Goal: Check status: Check status

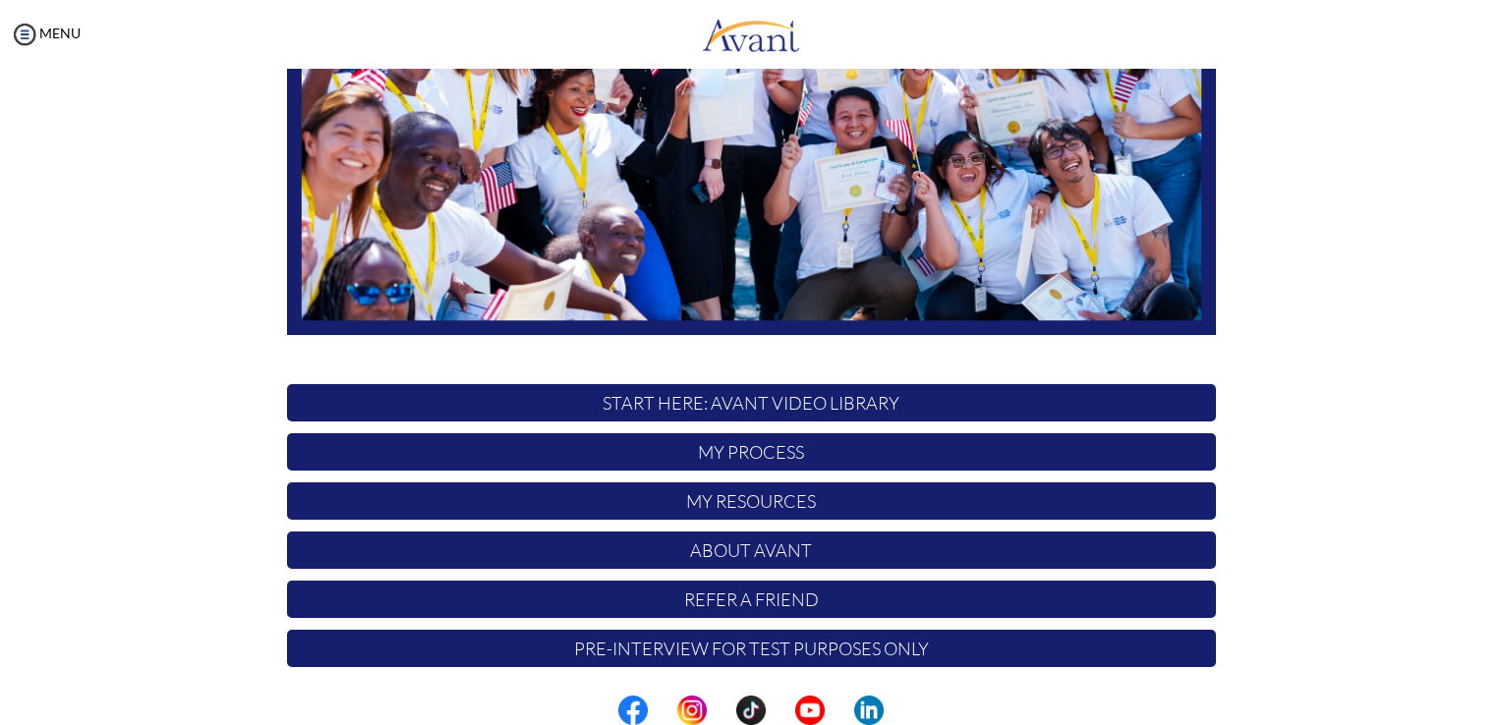
scroll to position [366, 0]
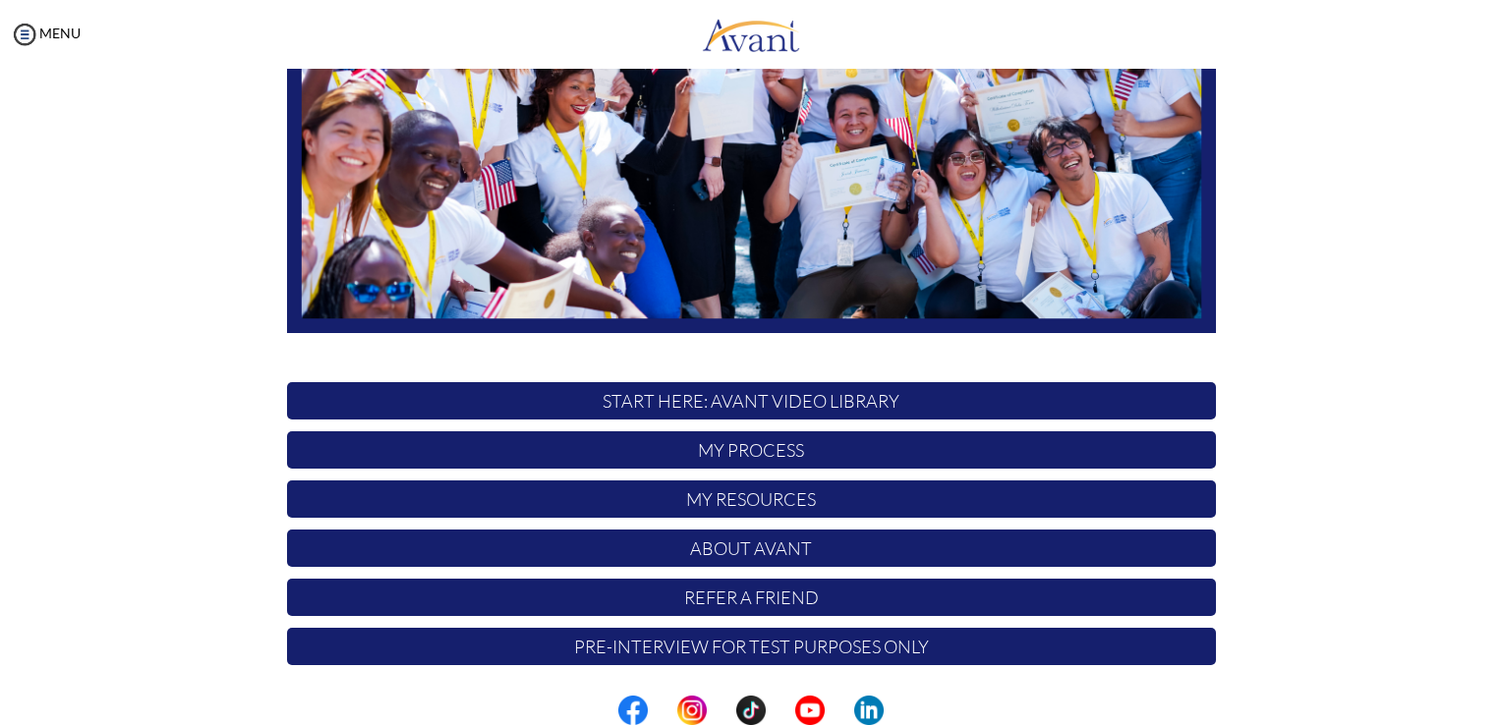
click at [796, 450] on p "My Process" at bounding box center [751, 449] width 929 height 37
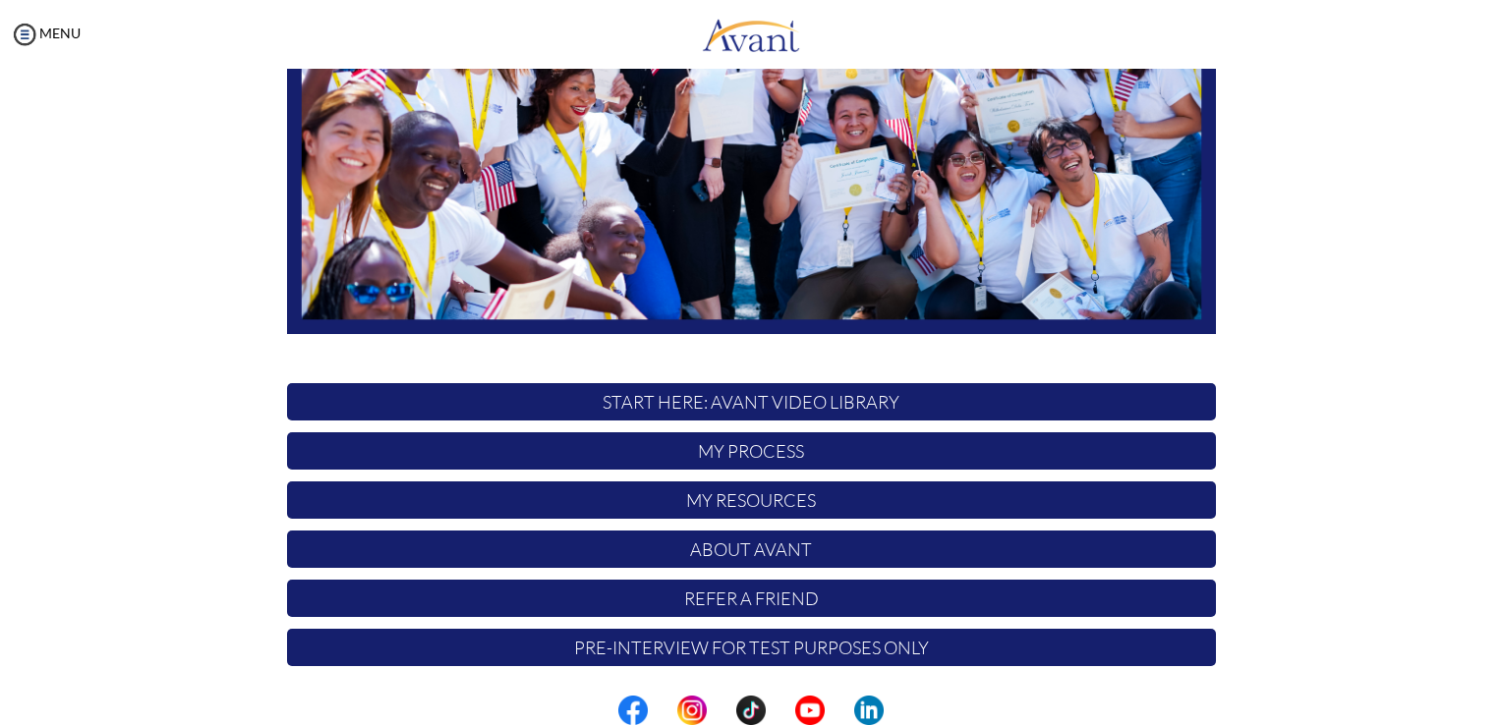
scroll to position [366, 0]
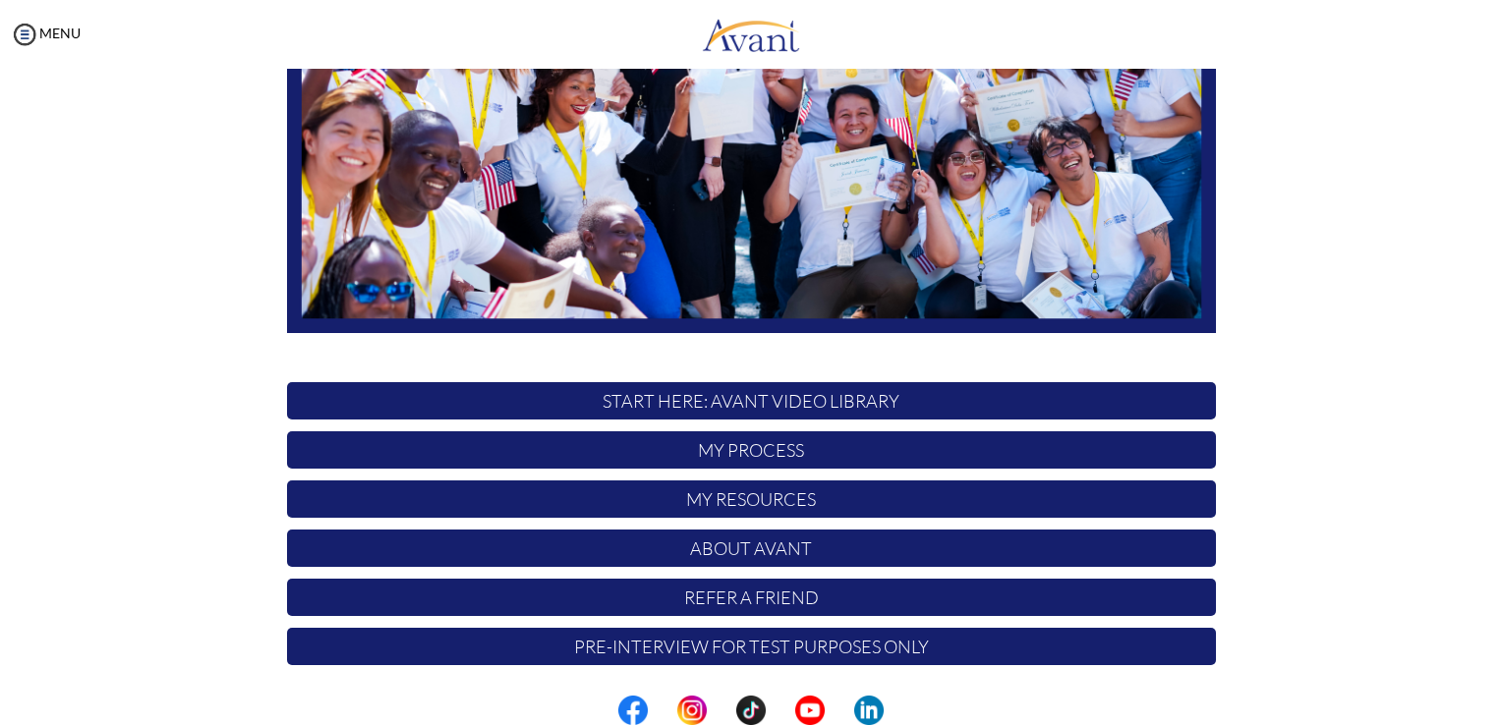
click at [759, 497] on p "My Resources" at bounding box center [751, 499] width 929 height 37
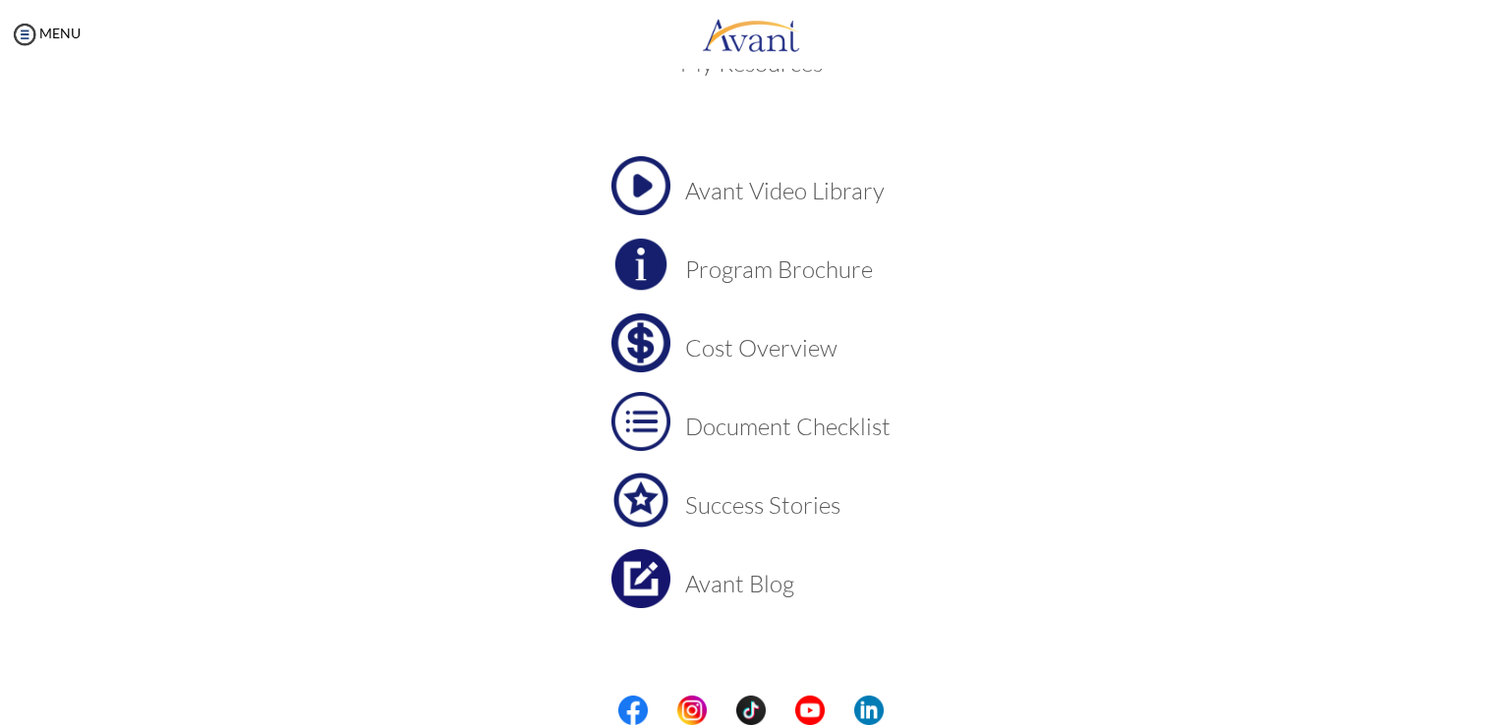
scroll to position [68, 0]
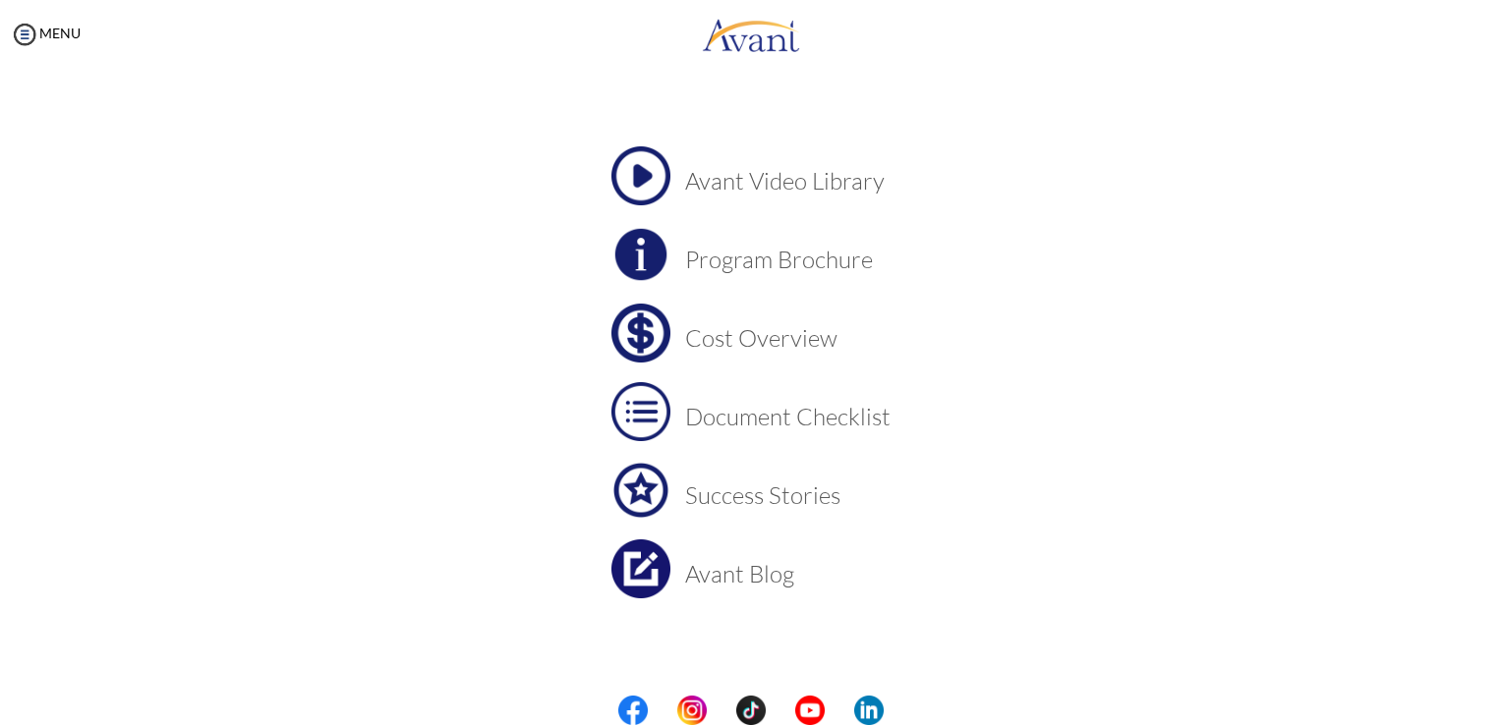
click at [818, 411] on h3 "Document Checklist" at bounding box center [787, 417] width 205 height 26
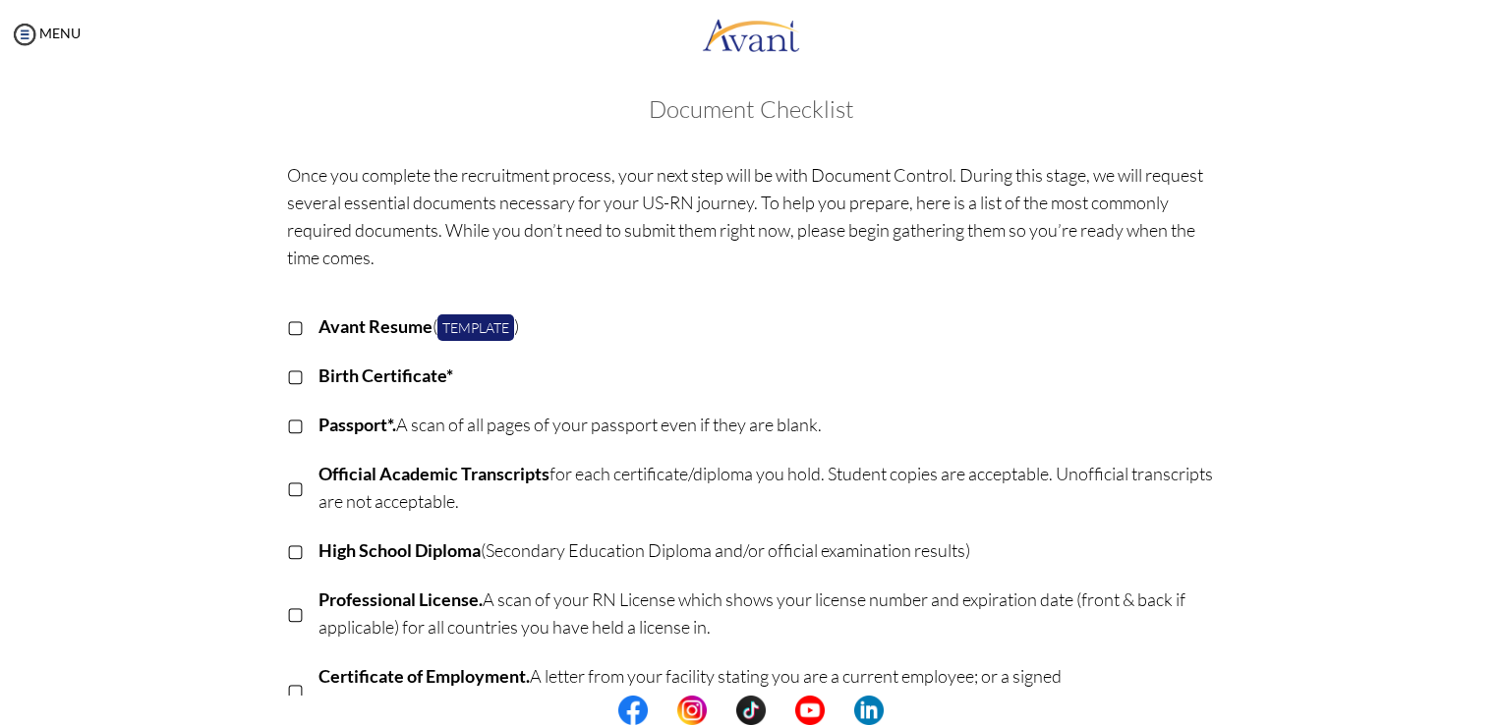
scroll to position [0, 0]
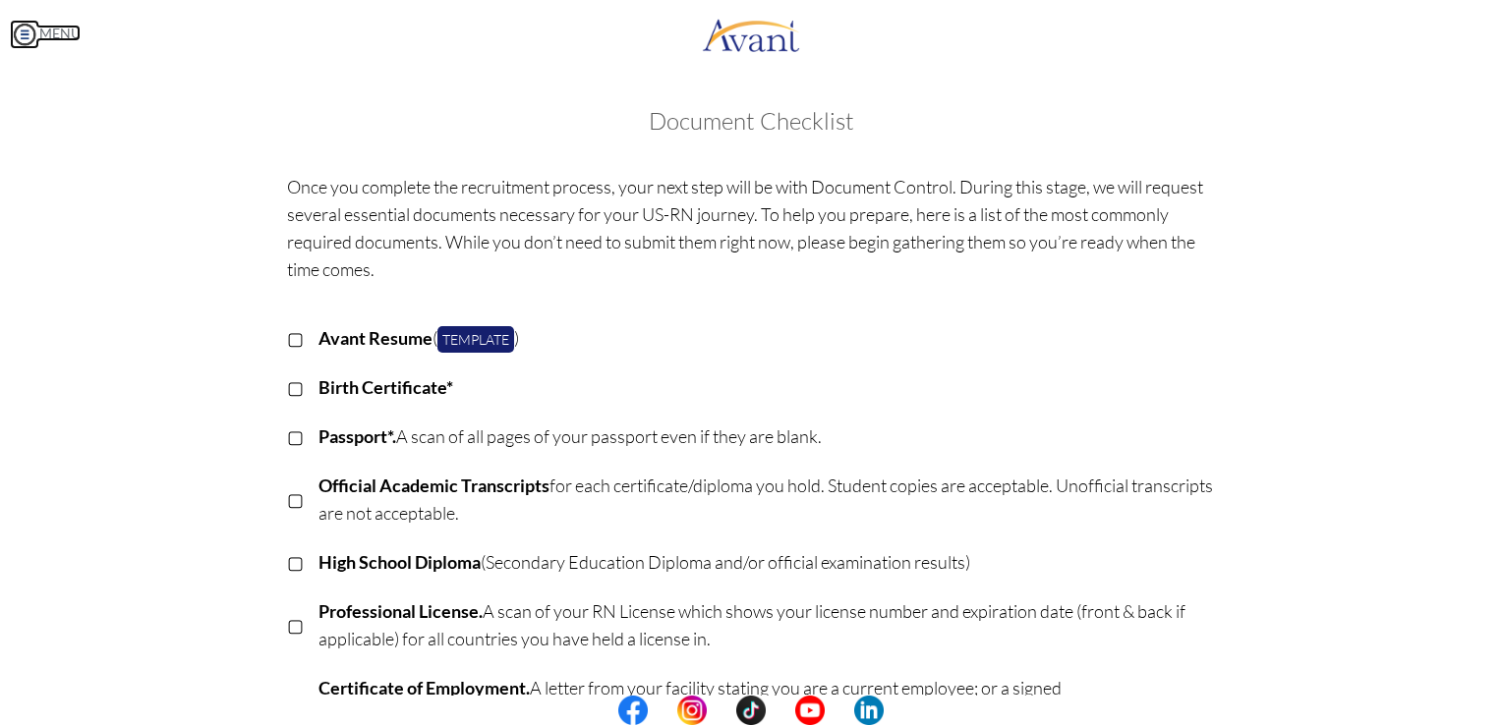
click at [39, 28] on link "MENU" at bounding box center [45, 33] width 71 height 17
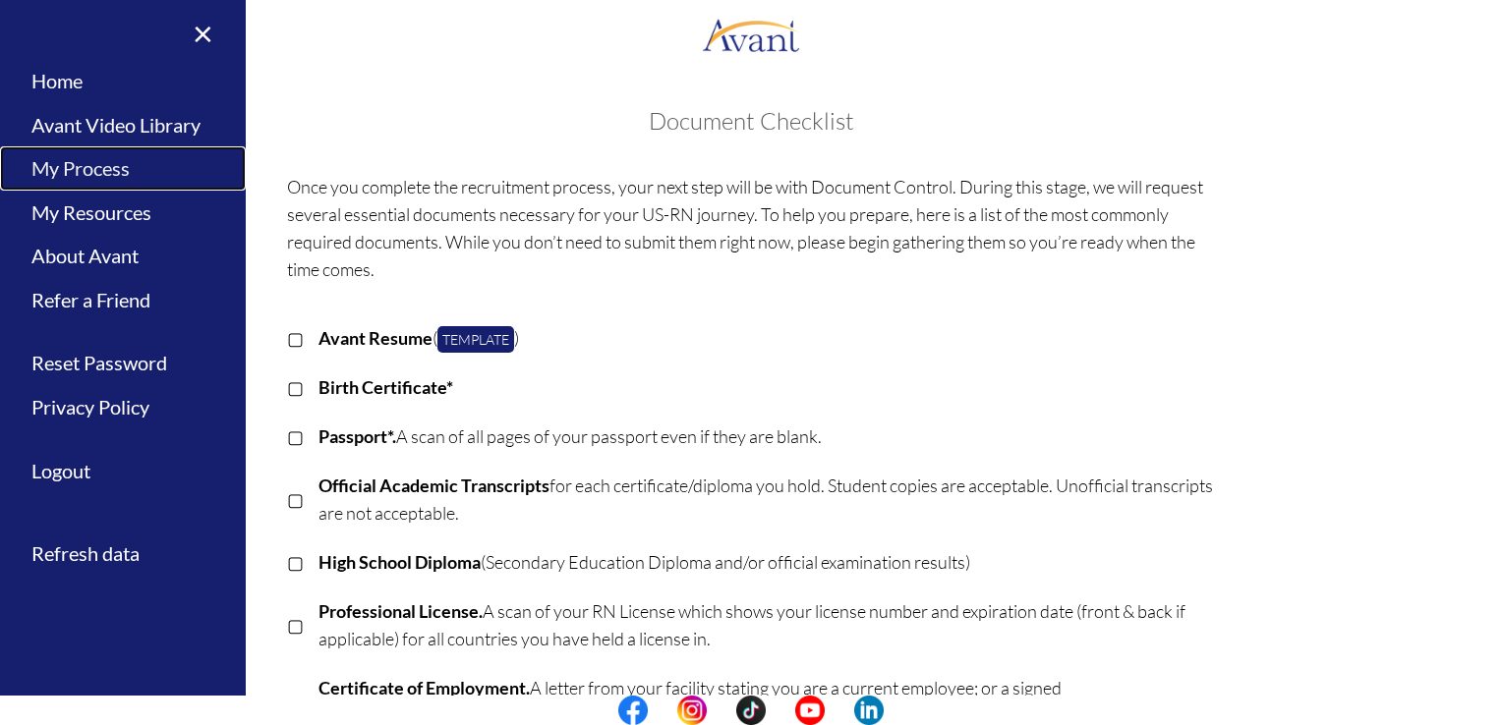
click at [94, 160] on link "My Process" at bounding box center [123, 168] width 246 height 44
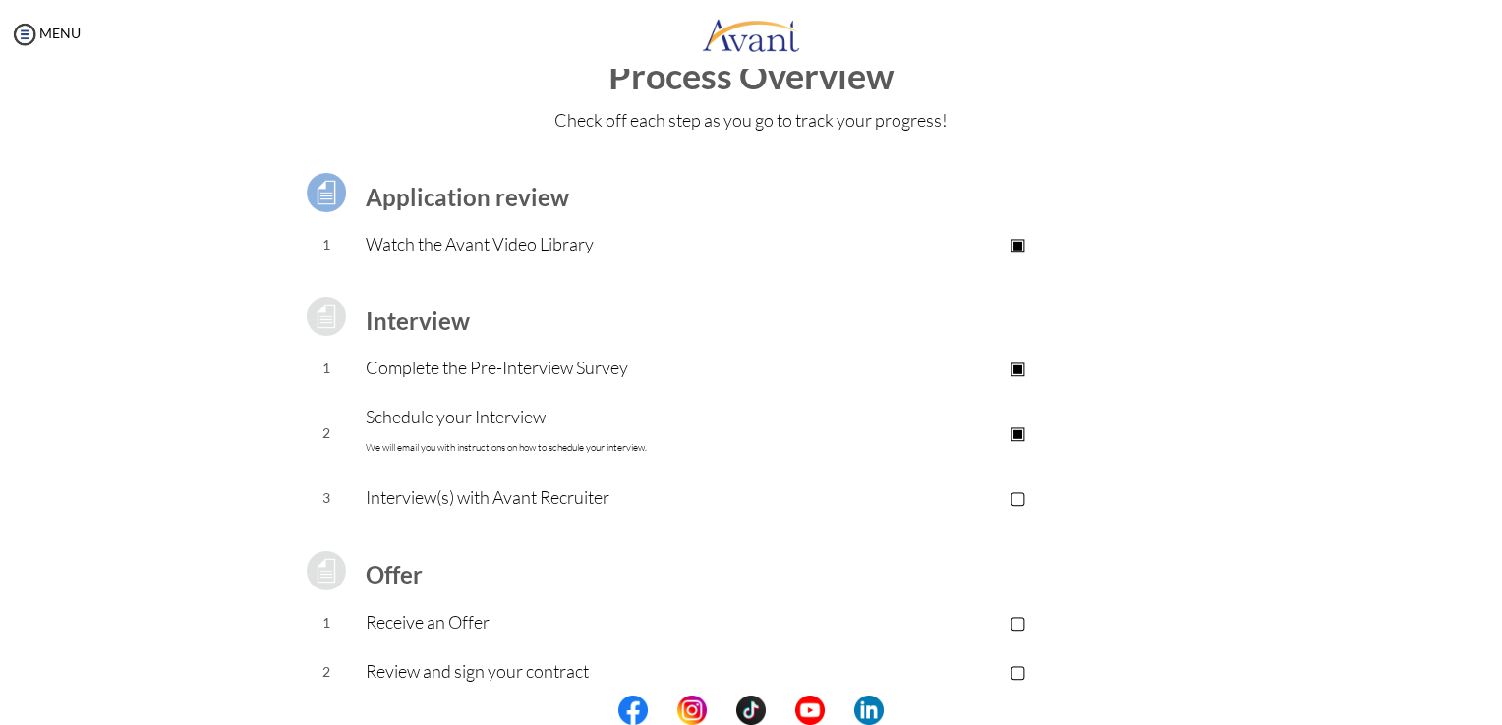
scroll to position [167, 0]
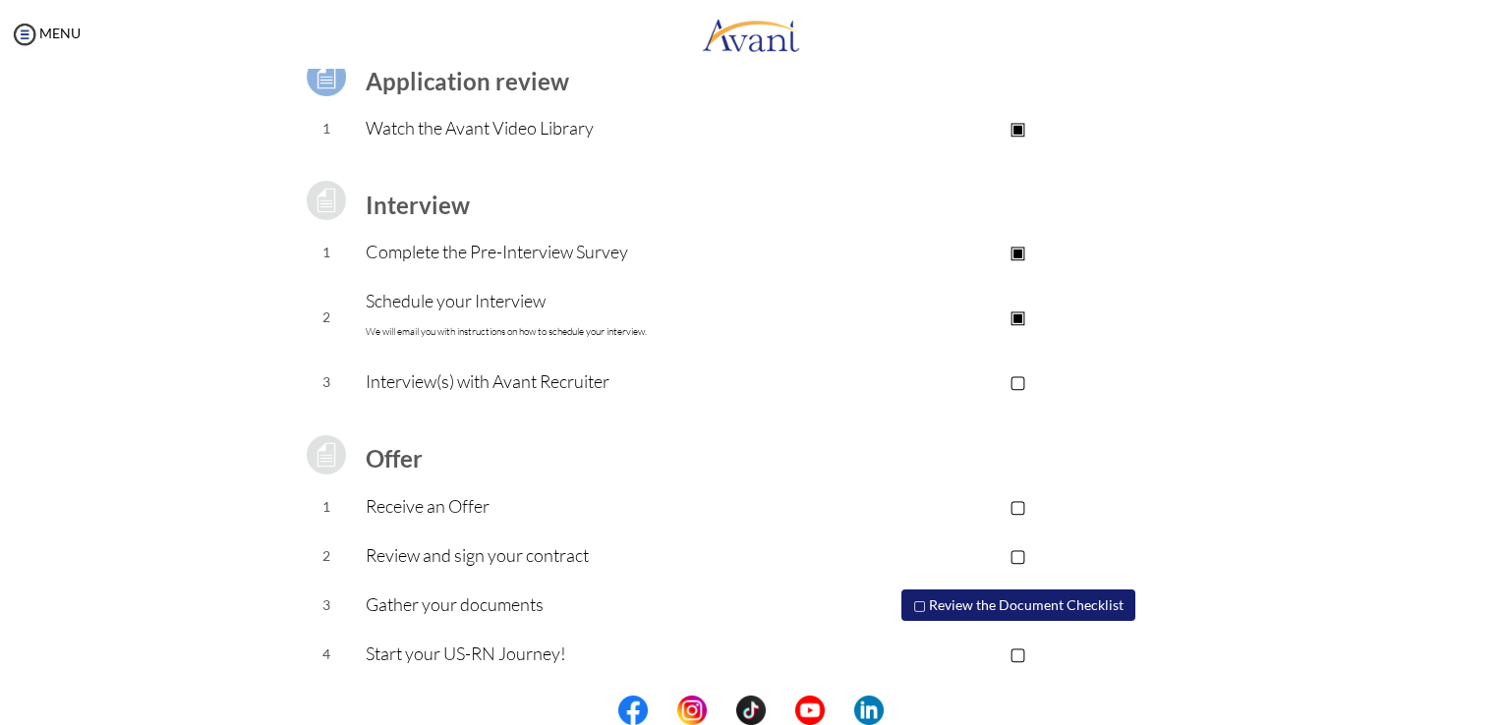
click at [973, 603] on button "▢ Review the Document Checklist" at bounding box center [1018, 605] width 234 height 31
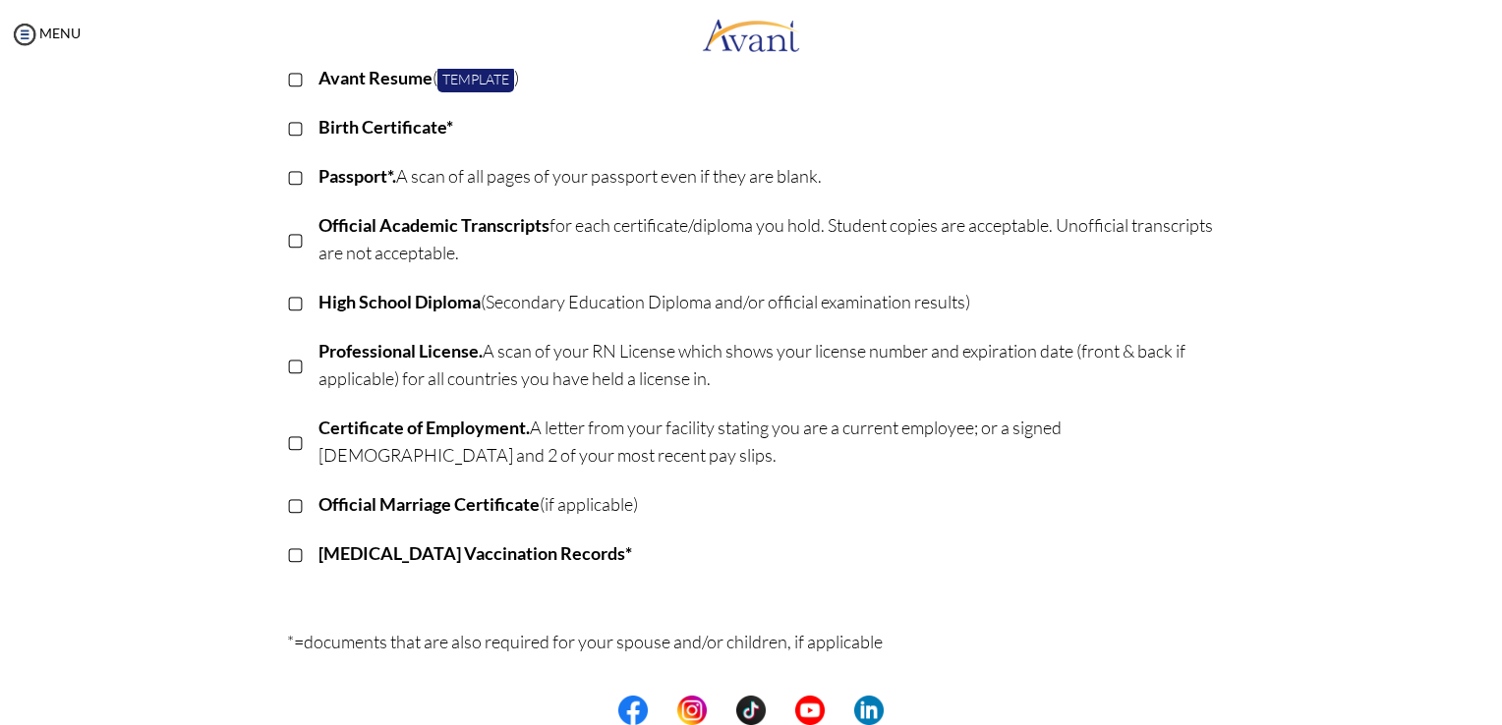
scroll to position [221, 0]
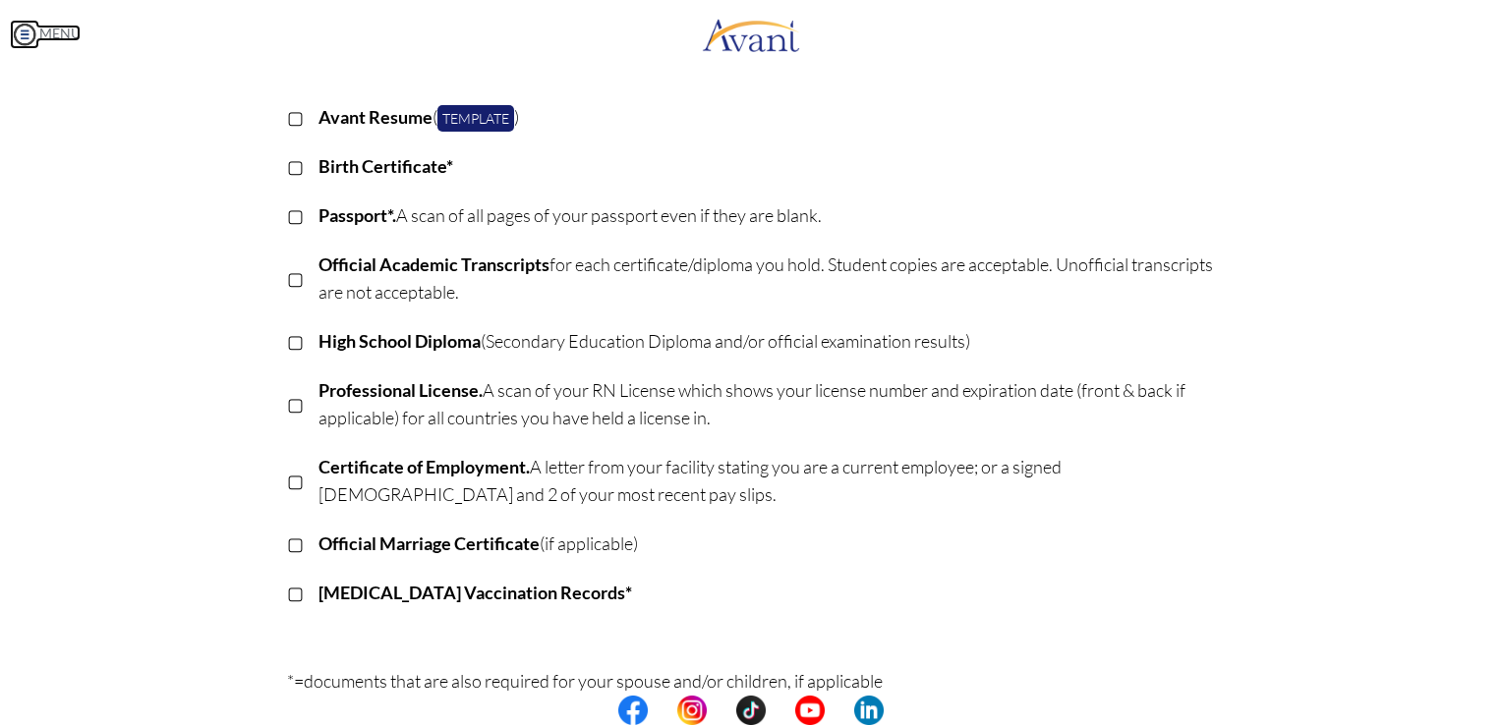
click at [35, 41] on img at bounding box center [24, 34] width 29 height 29
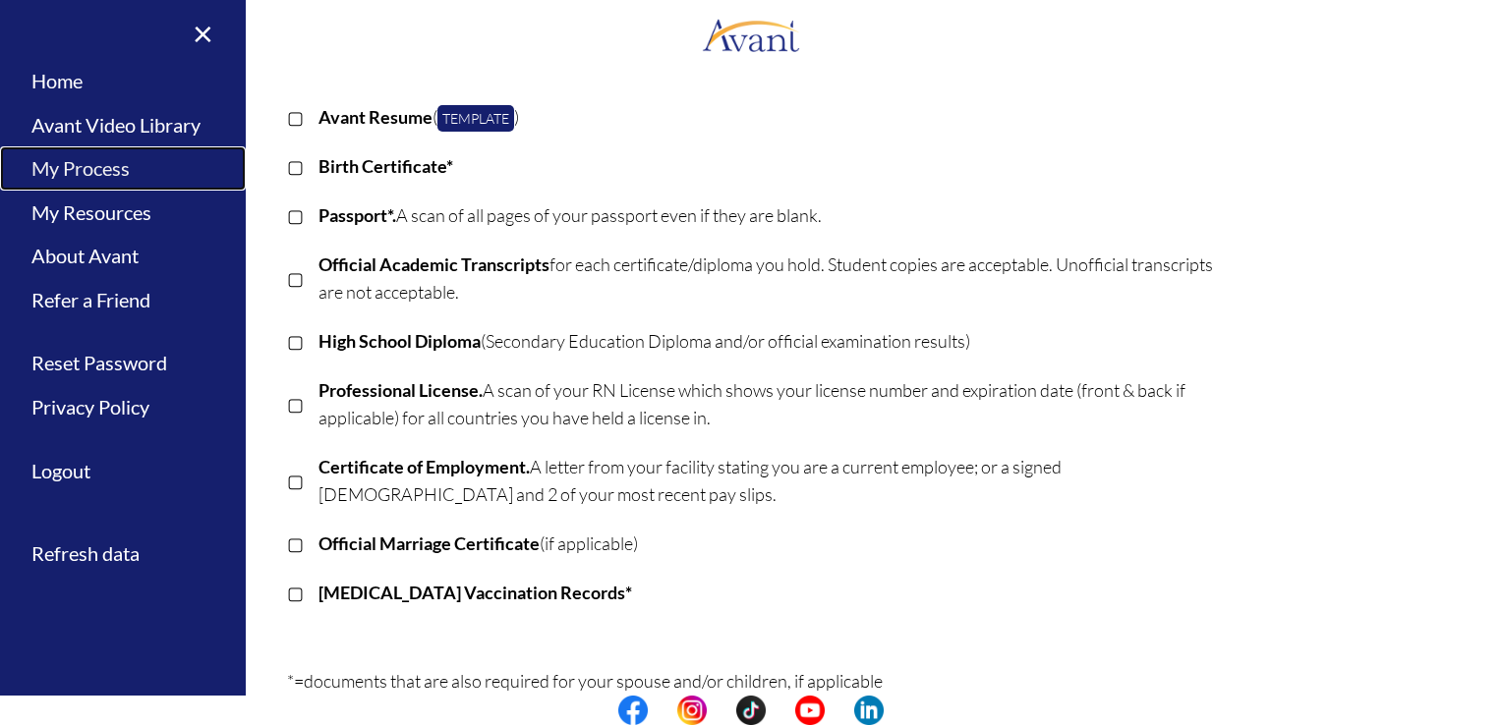
click at [110, 177] on link "My Process" at bounding box center [123, 168] width 246 height 44
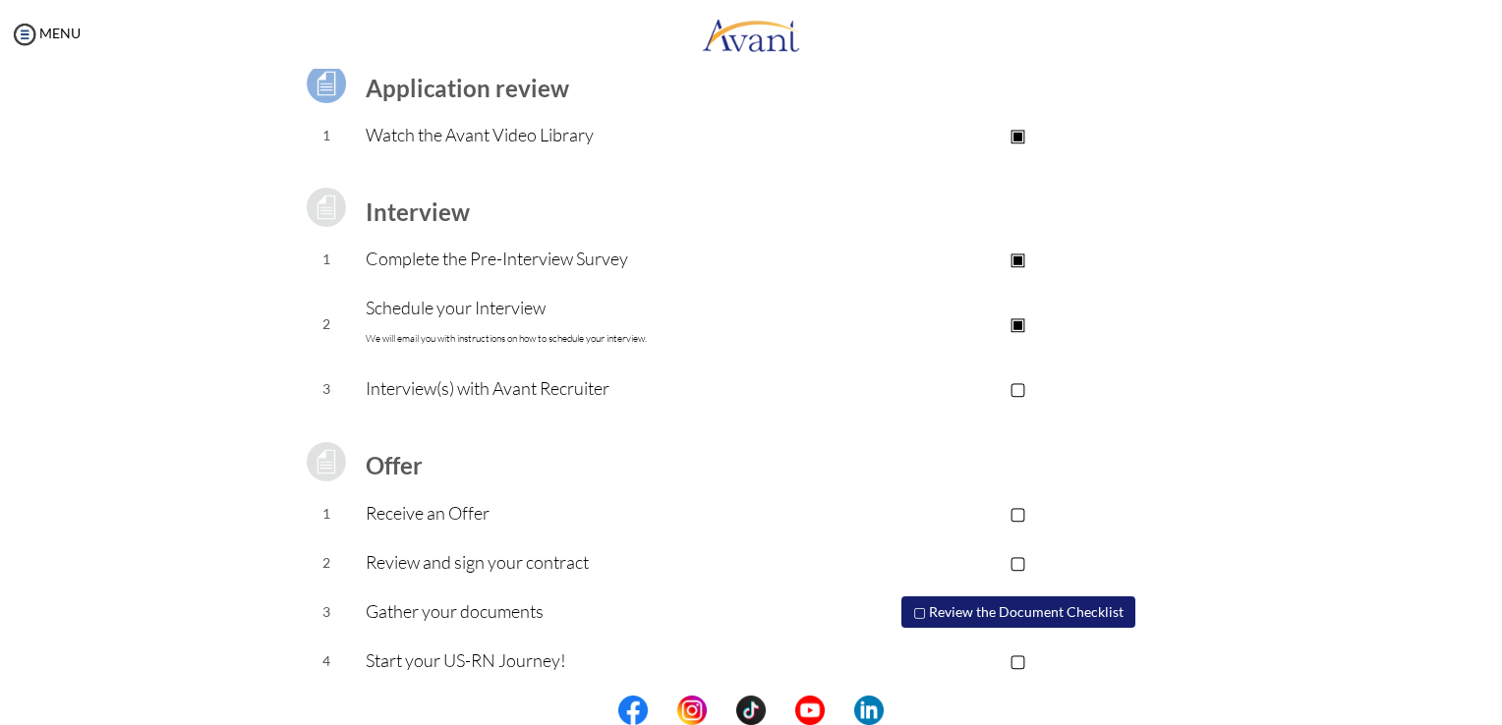
scroll to position [167, 0]
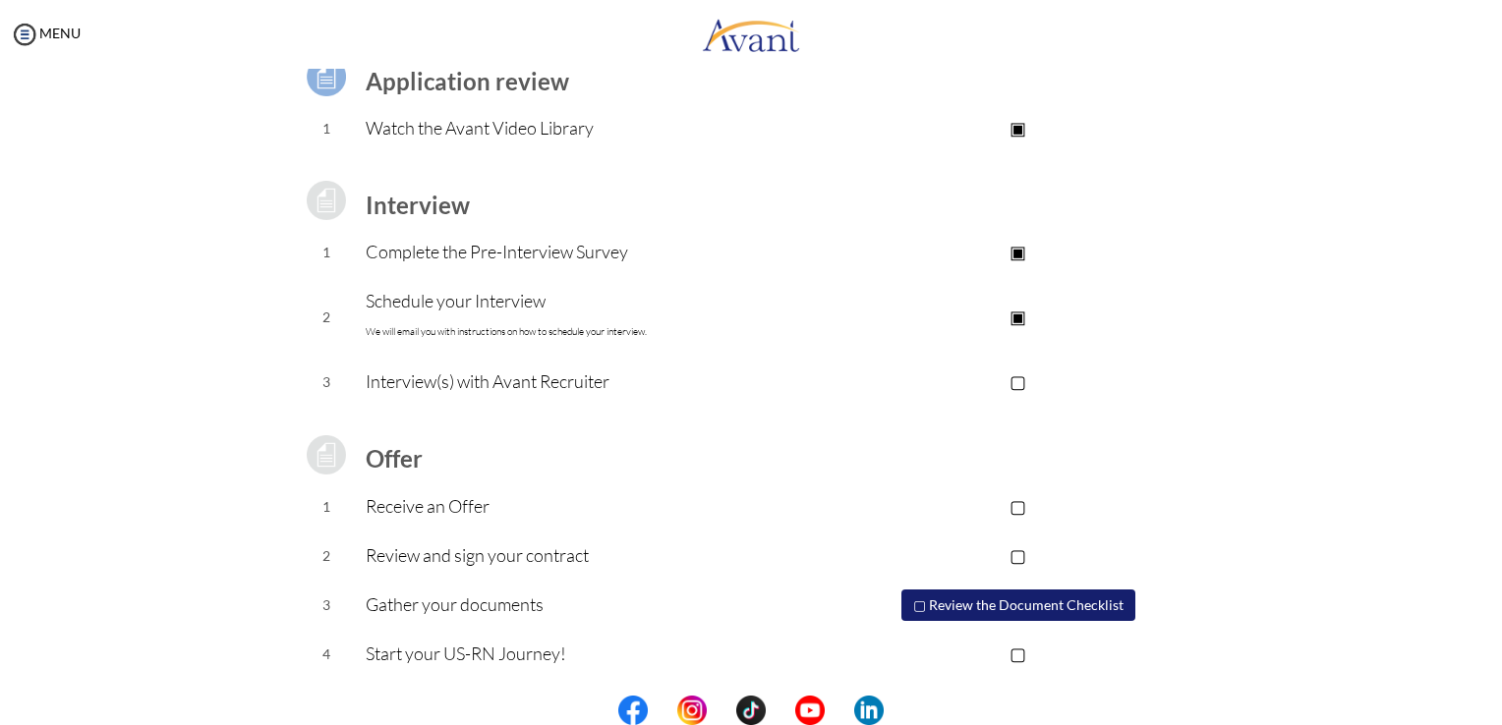
click at [940, 599] on button "▢ Review the Document Checklist" at bounding box center [1018, 605] width 234 height 31
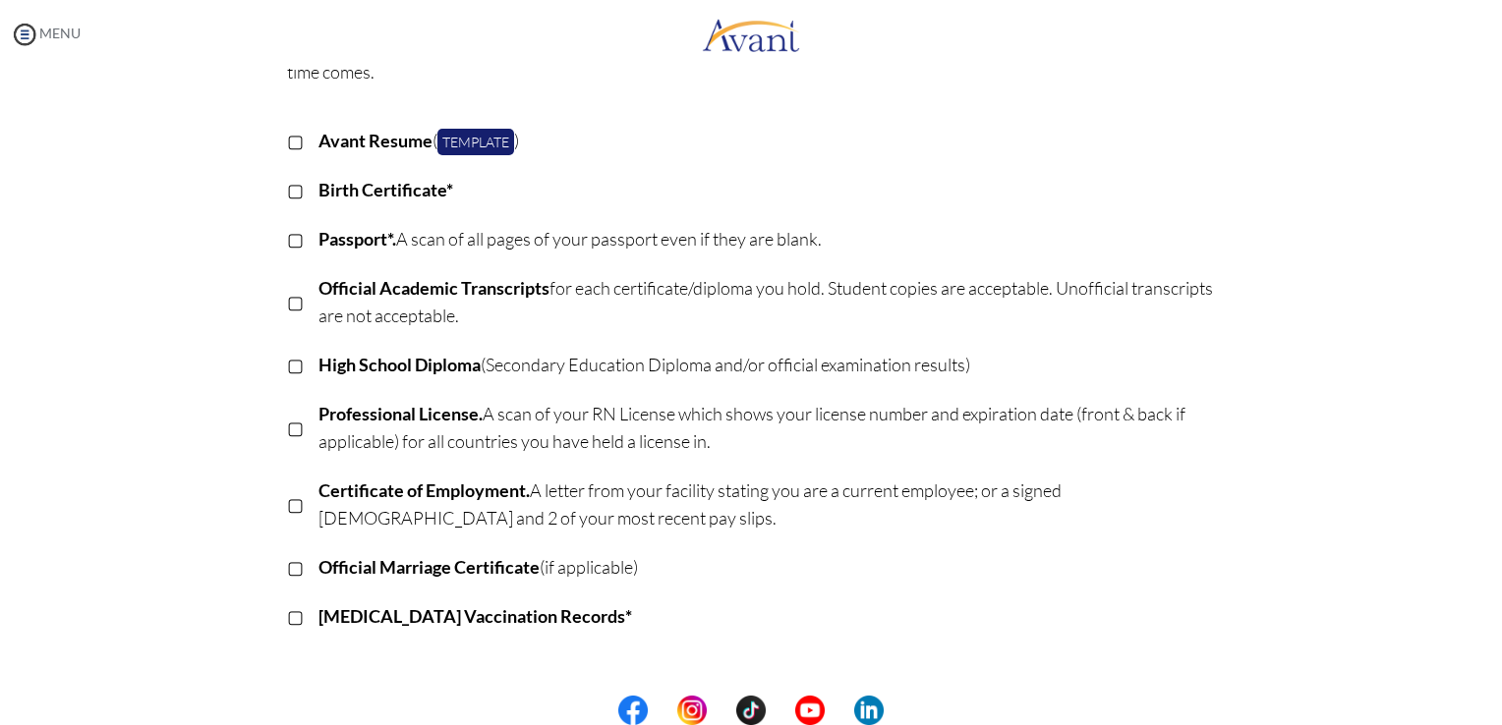
scroll to position [197, 0]
click at [19, 25] on img at bounding box center [24, 34] width 29 height 29
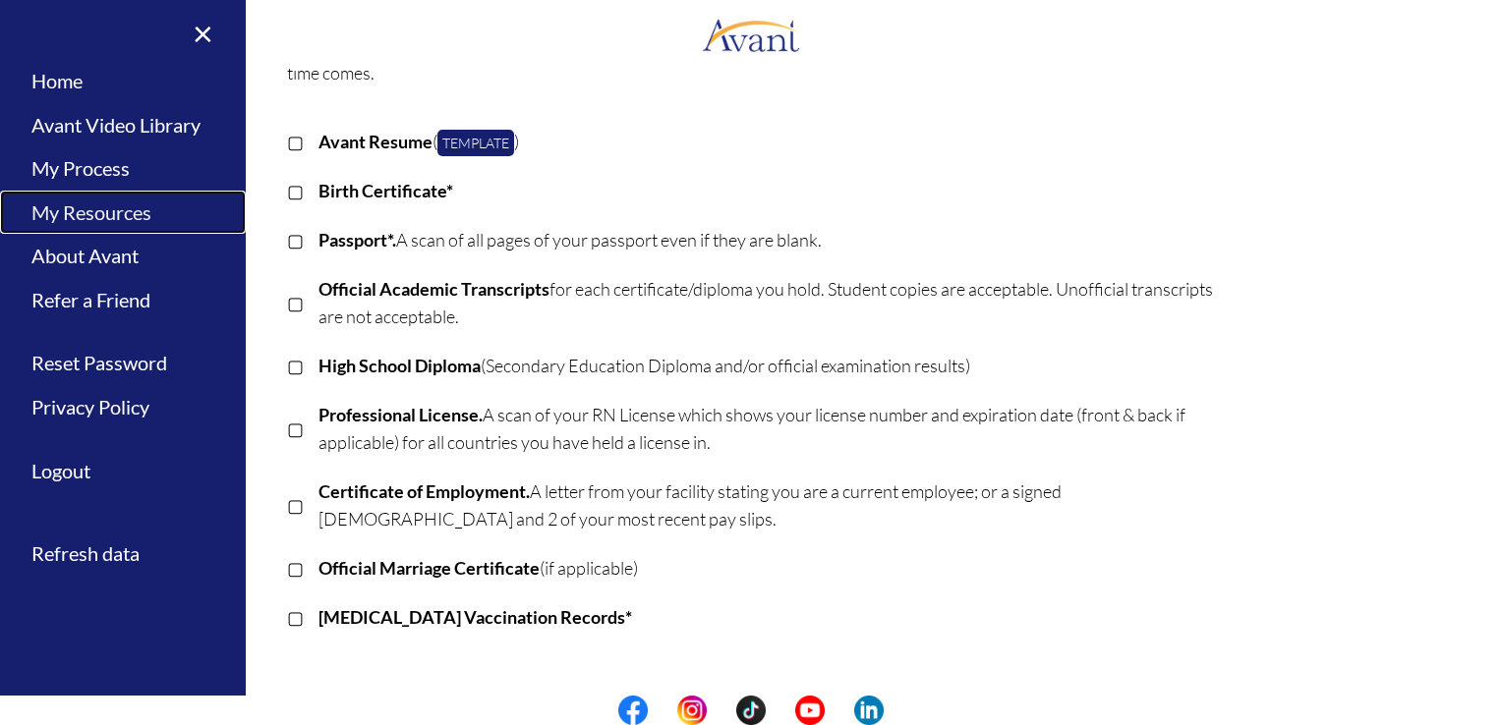
click at [124, 202] on link "My Resources" at bounding box center [123, 213] width 246 height 44
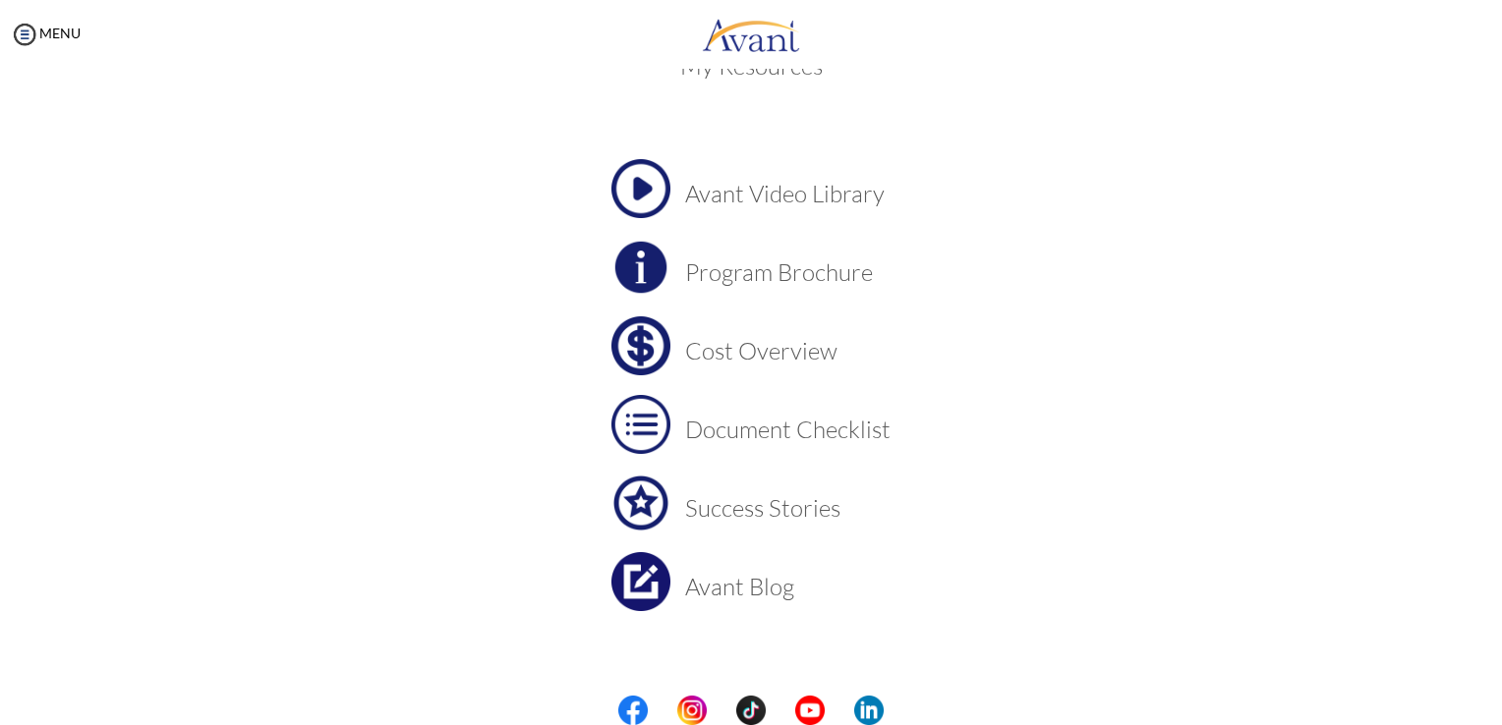
scroll to position [68, 0]
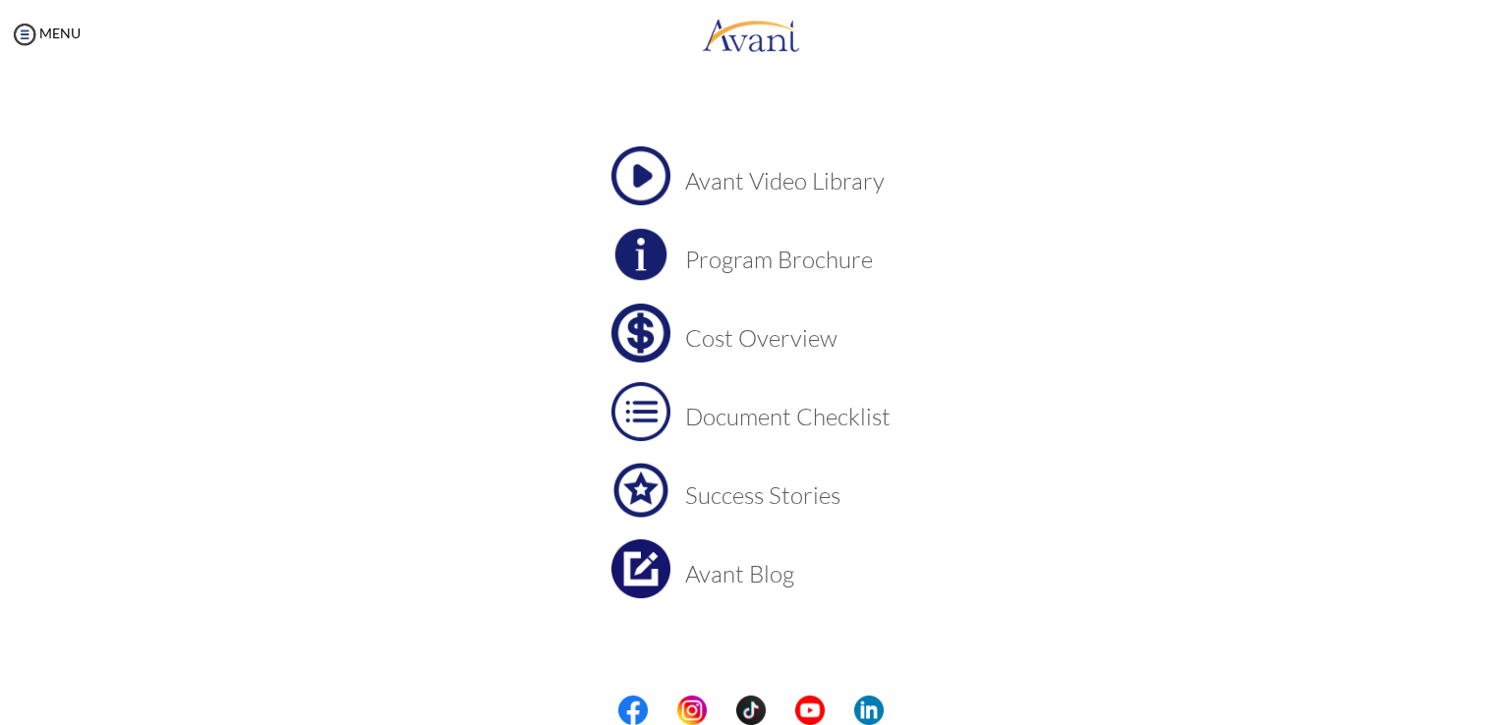
click at [785, 409] on h3 "Document Checklist" at bounding box center [787, 417] width 205 height 26
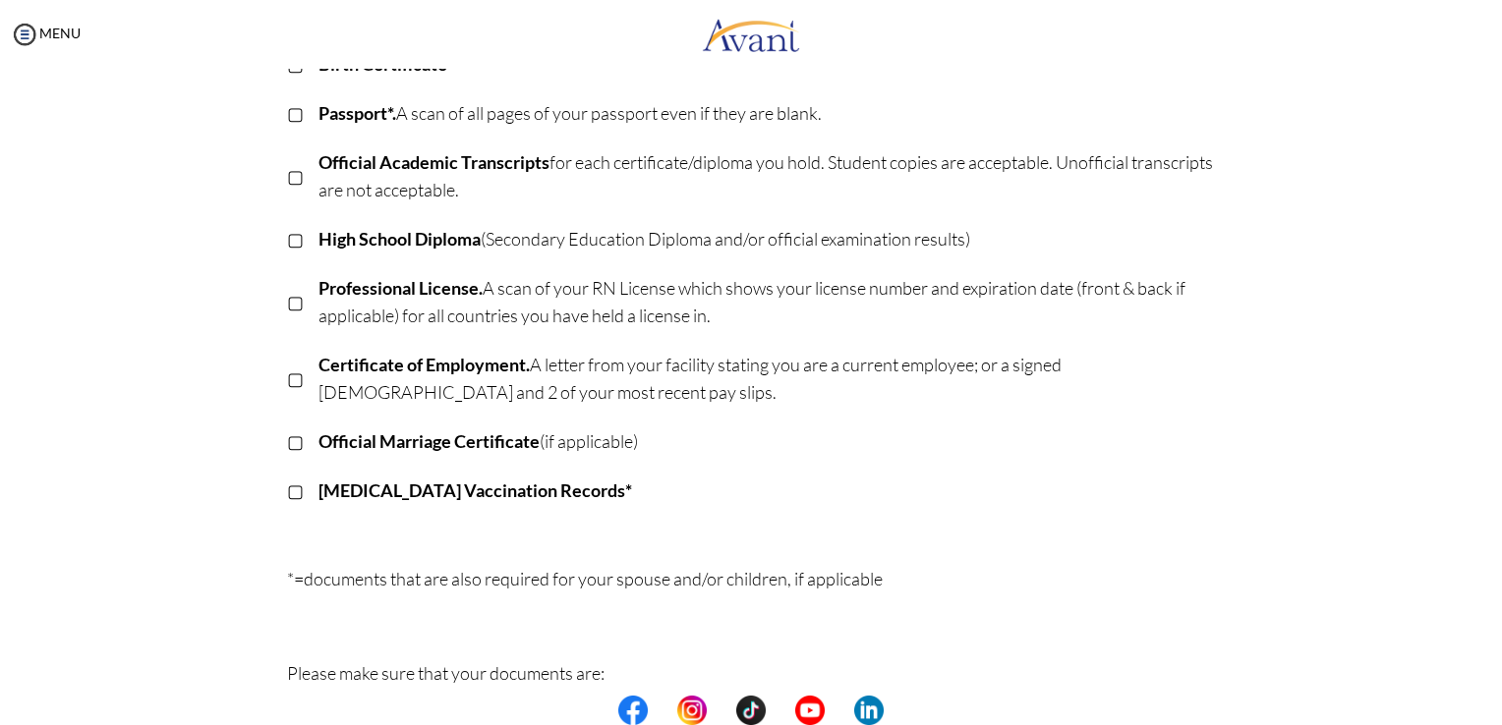
scroll to position [327, 0]
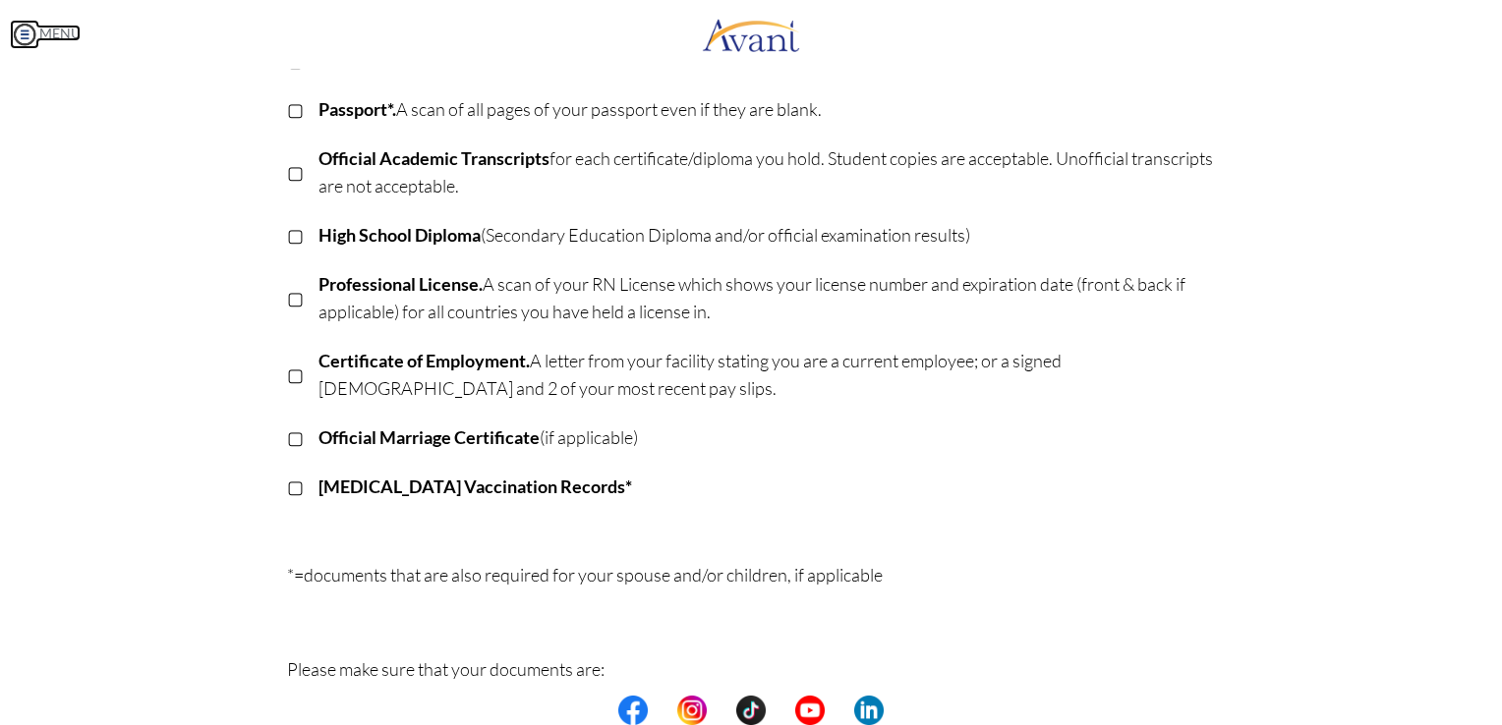
click at [27, 30] on img at bounding box center [24, 34] width 29 height 29
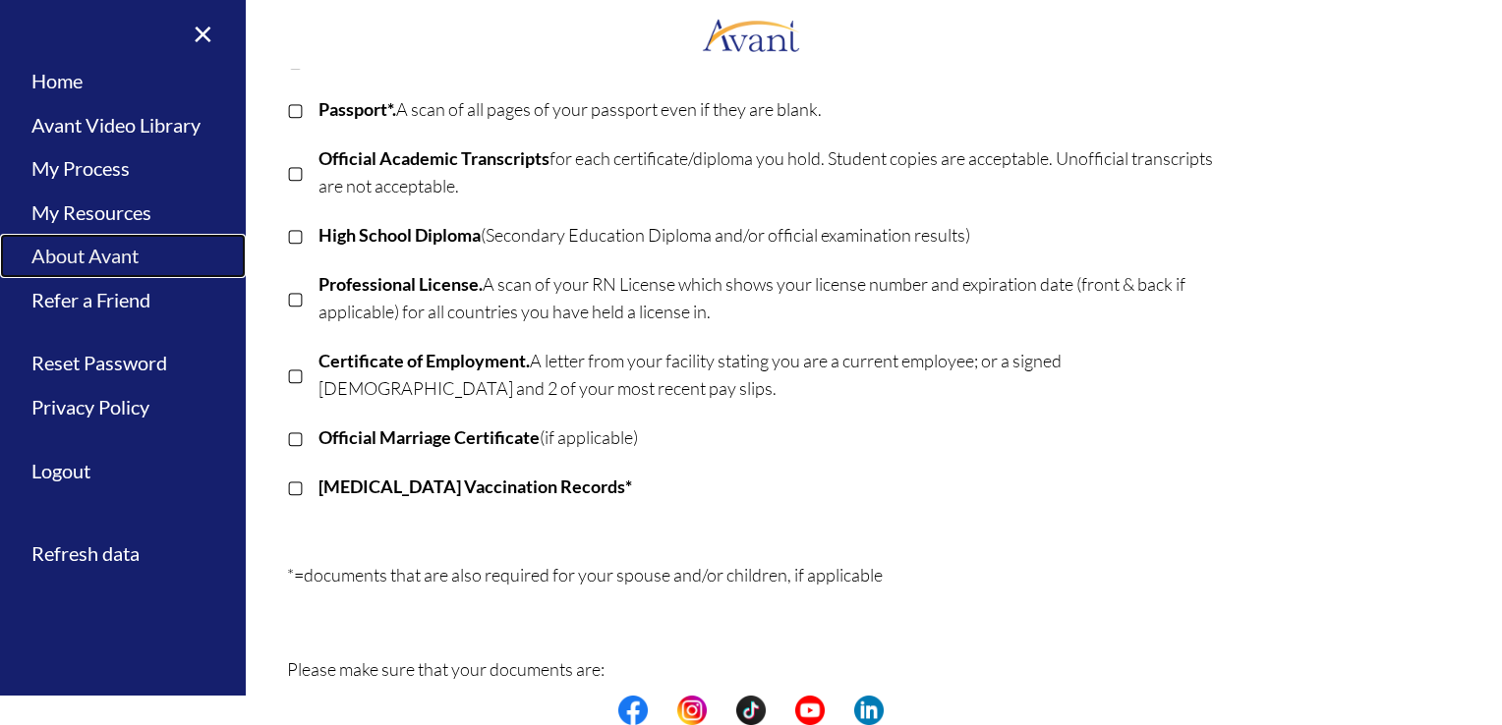
click at [138, 261] on link "About Avant" at bounding box center [123, 256] width 246 height 44
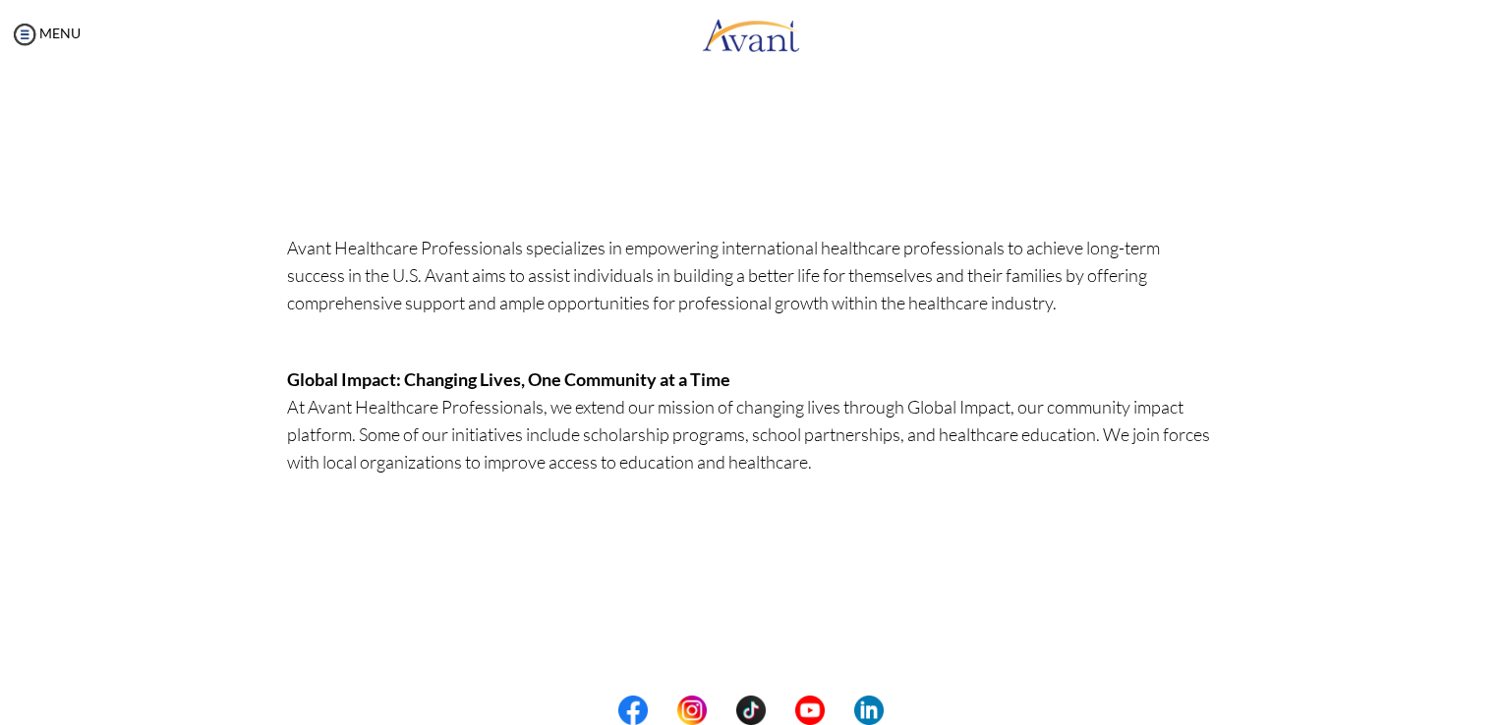
scroll to position [267, 0]
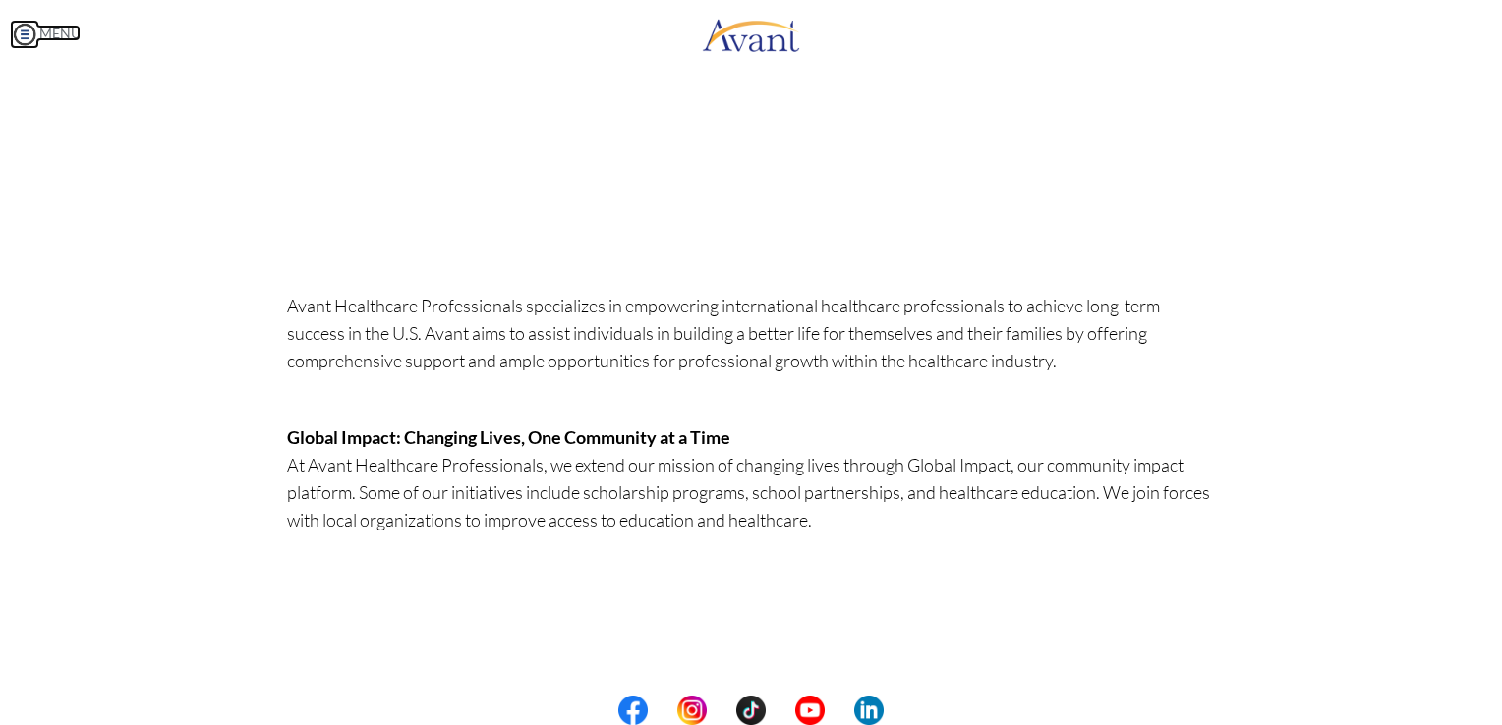
click at [43, 25] on link "MENU" at bounding box center [45, 33] width 71 height 17
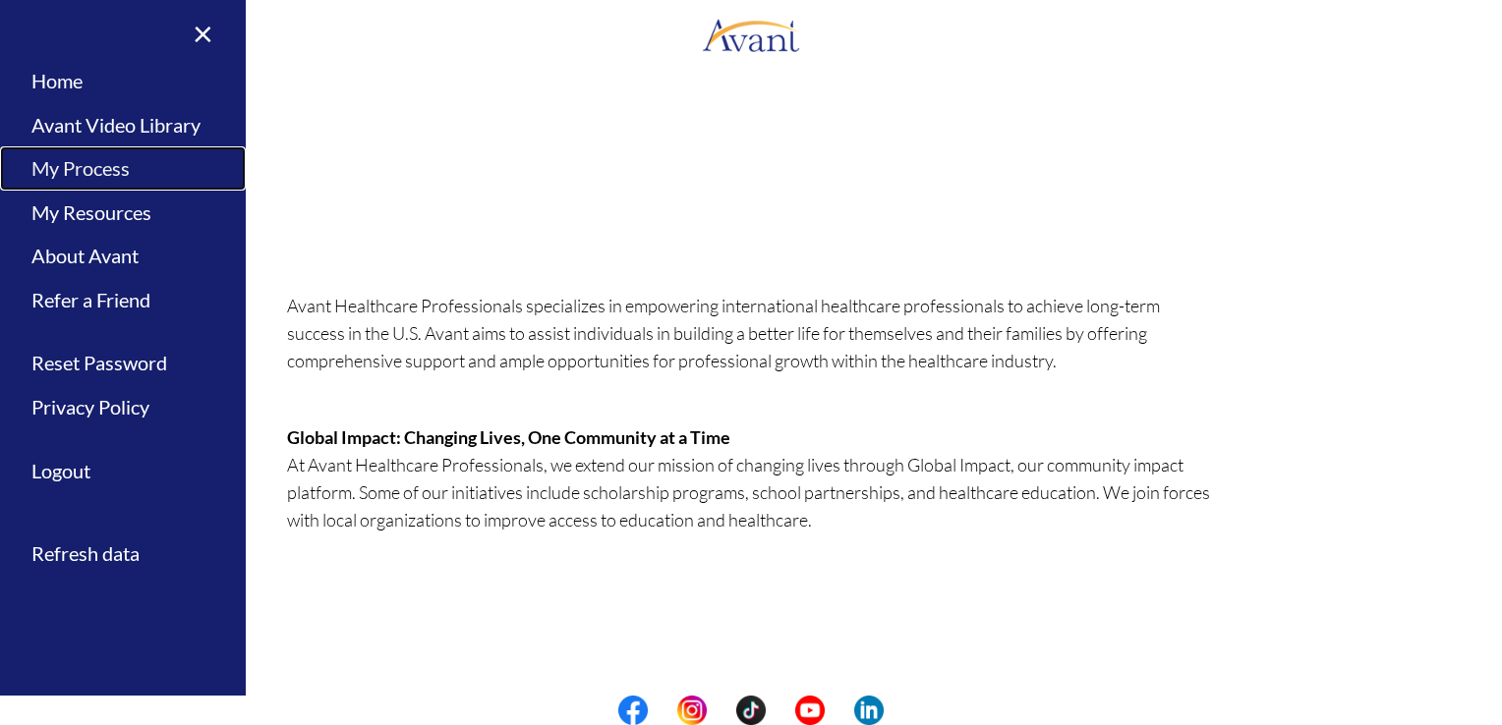
click at [162, 179] on link "My Process" at bounding box center [123, 168] width 246 height 44
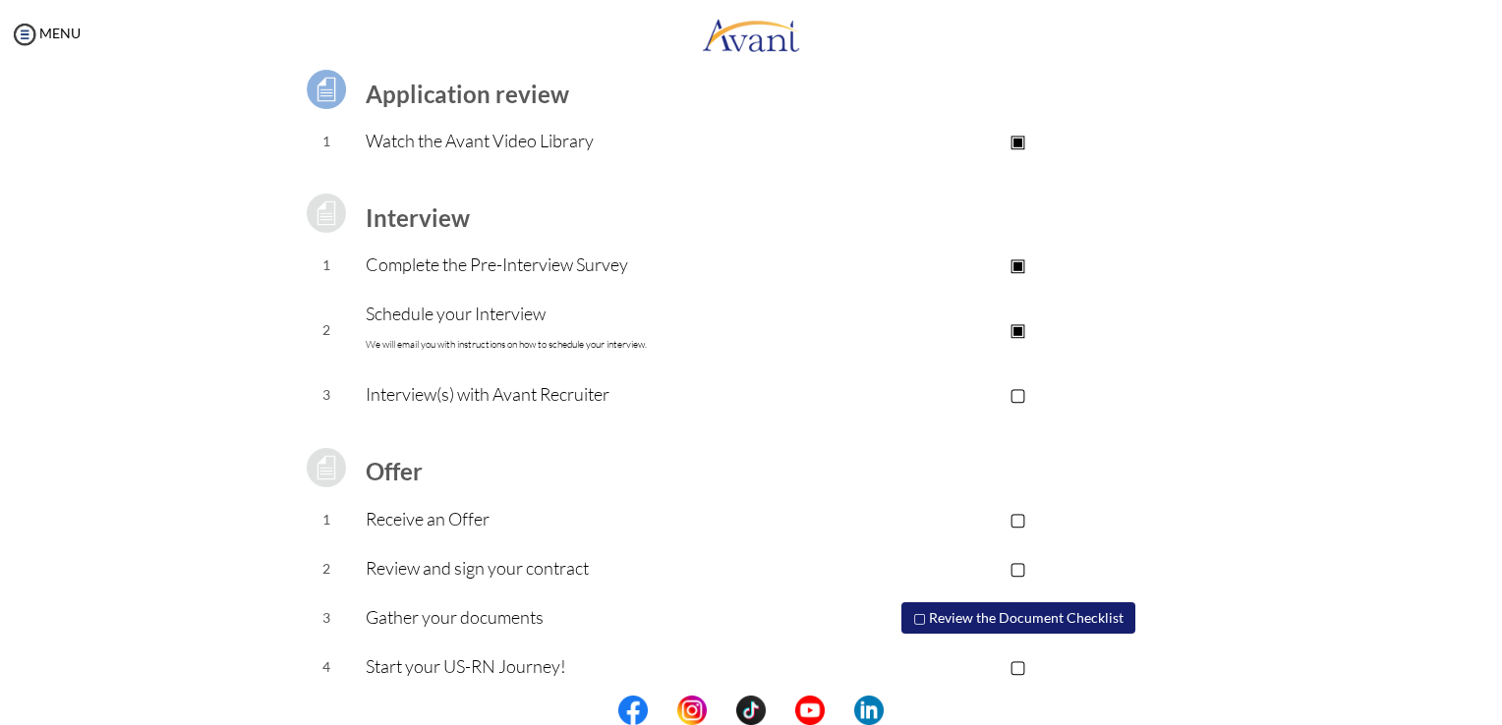
scroll to position [167, 0]
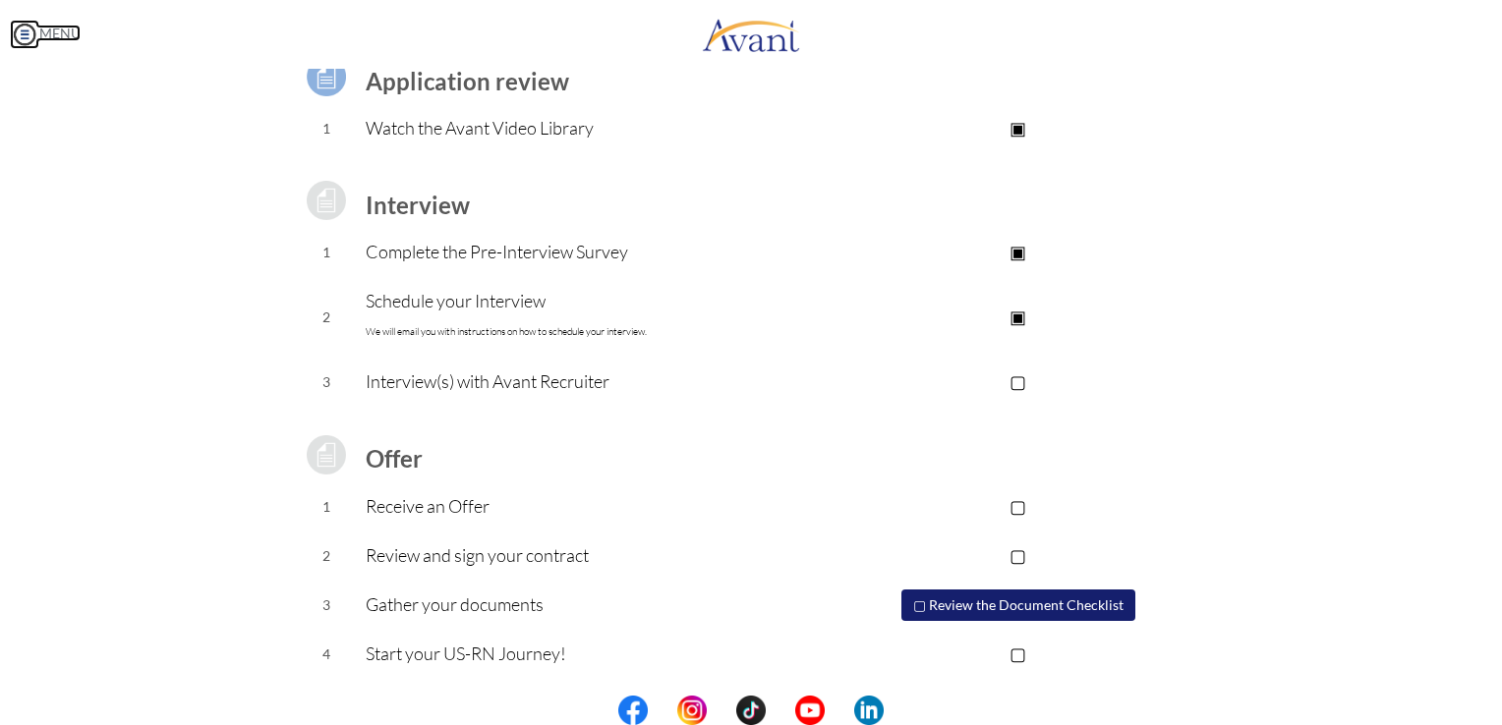
click at [18, 28] on img at bounding box center [24, 34] width 29 height 29
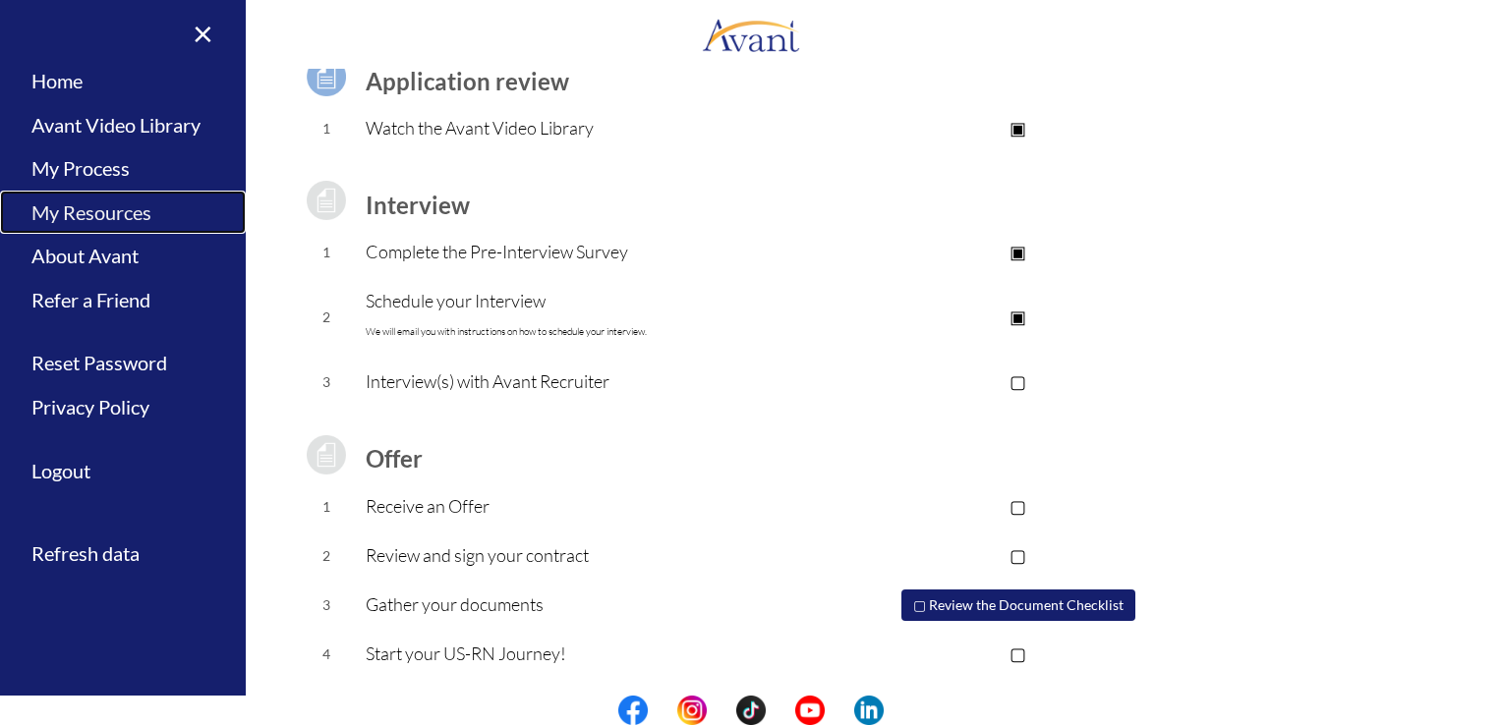
click at [106, 218] on link "My Resources" at bounding box center [123, 213] width 246 height 44
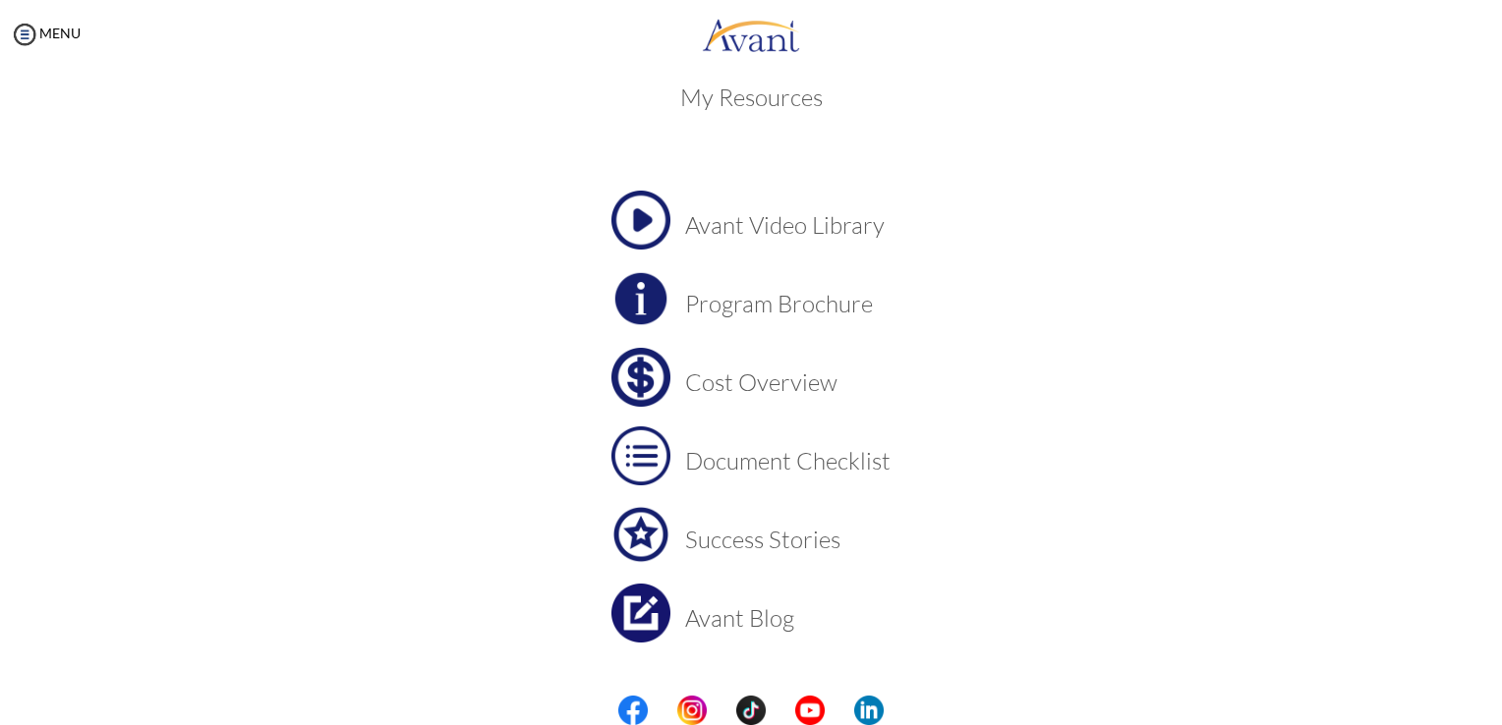
scroll to position [68, 0]
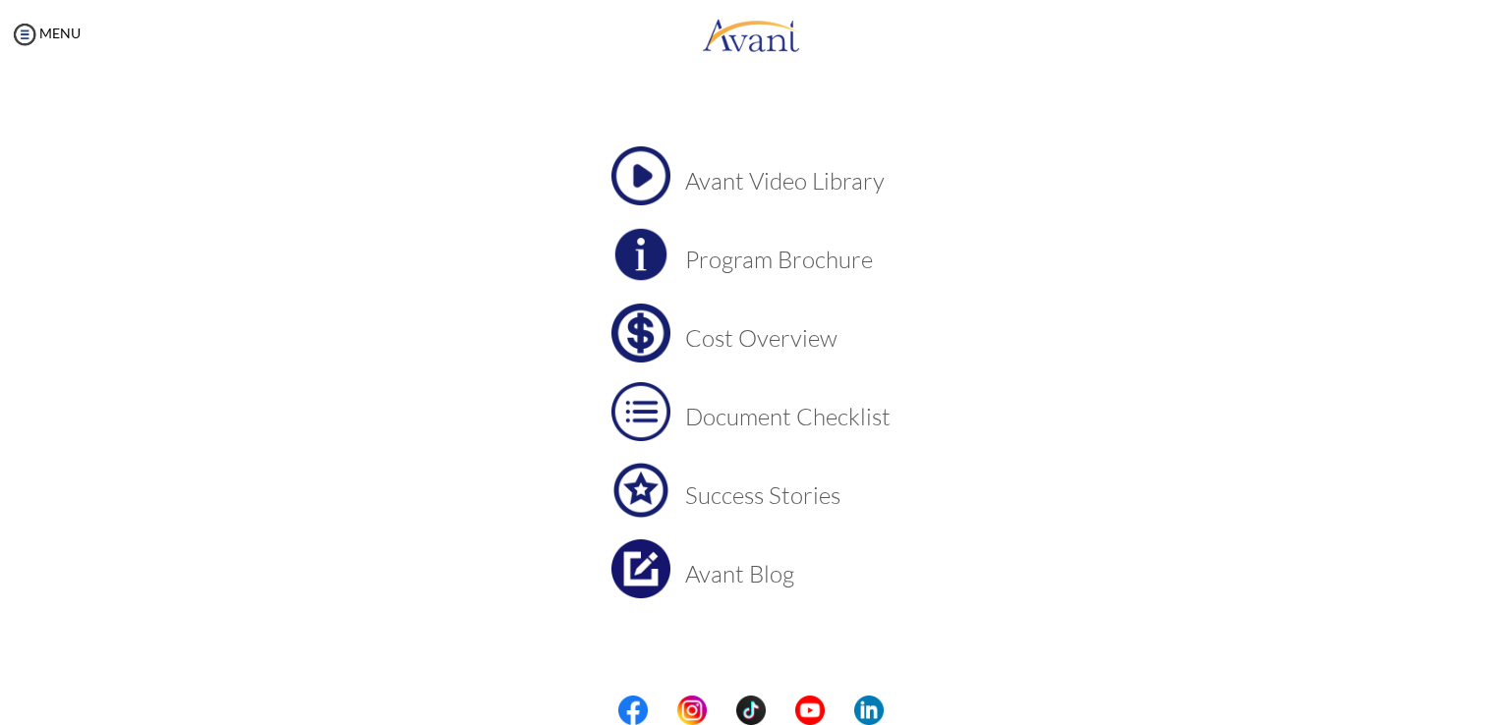
click at [746, 338] on h3 "Cost Overview" at bounding box center [787, 338] width 205 height 26
click at [779, 500] on h3 "Success Stories" at bounding box center [787, 496] width 205 height 26
